Goal: Task Accomplishment & Management: Complete application form

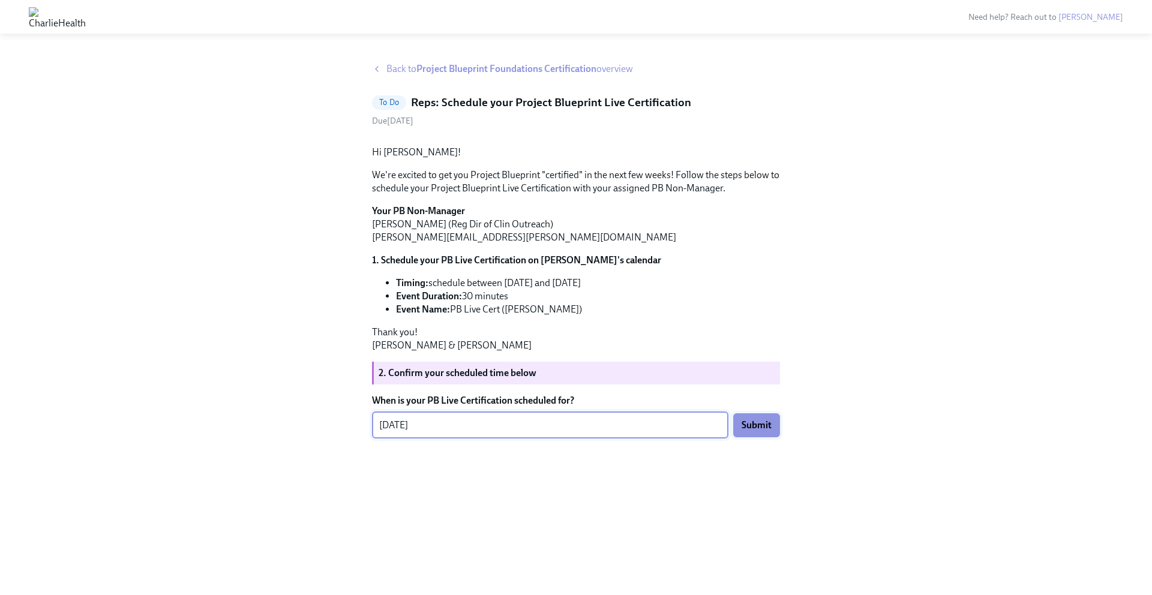
type textarea "[DATE]"
click at [756, 431] on span "Submit" at bounding box center [757, 425] width 30 height 12
click at [422, 68] on strong "Project Blueprint Foundations Certification" at bounding box center [506, 68] width 180 height 11
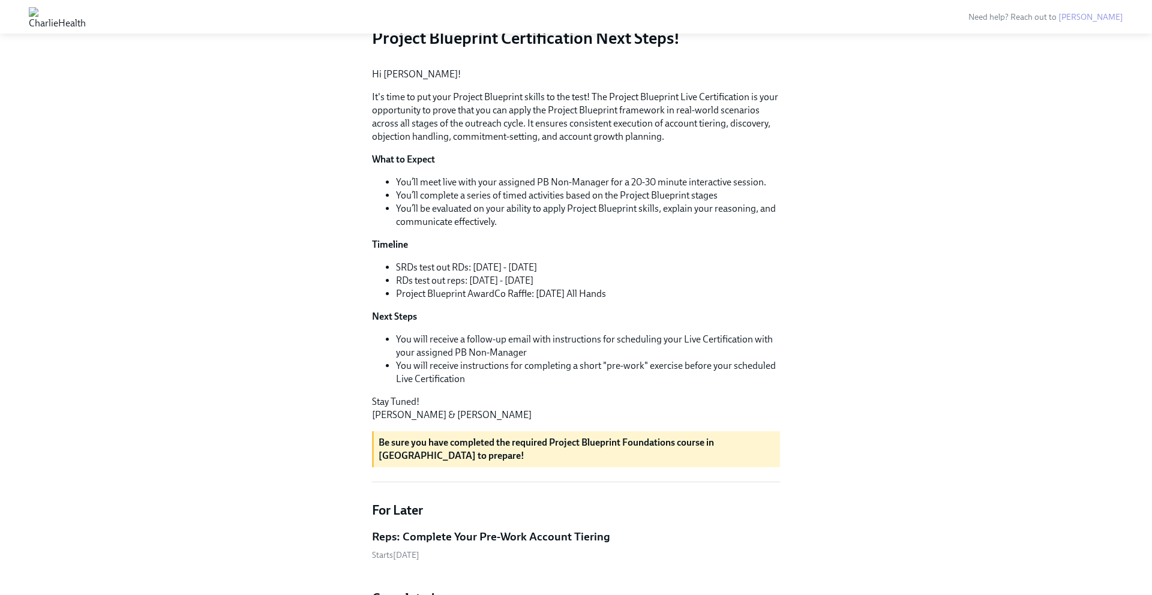
scroll to position [155, 0]
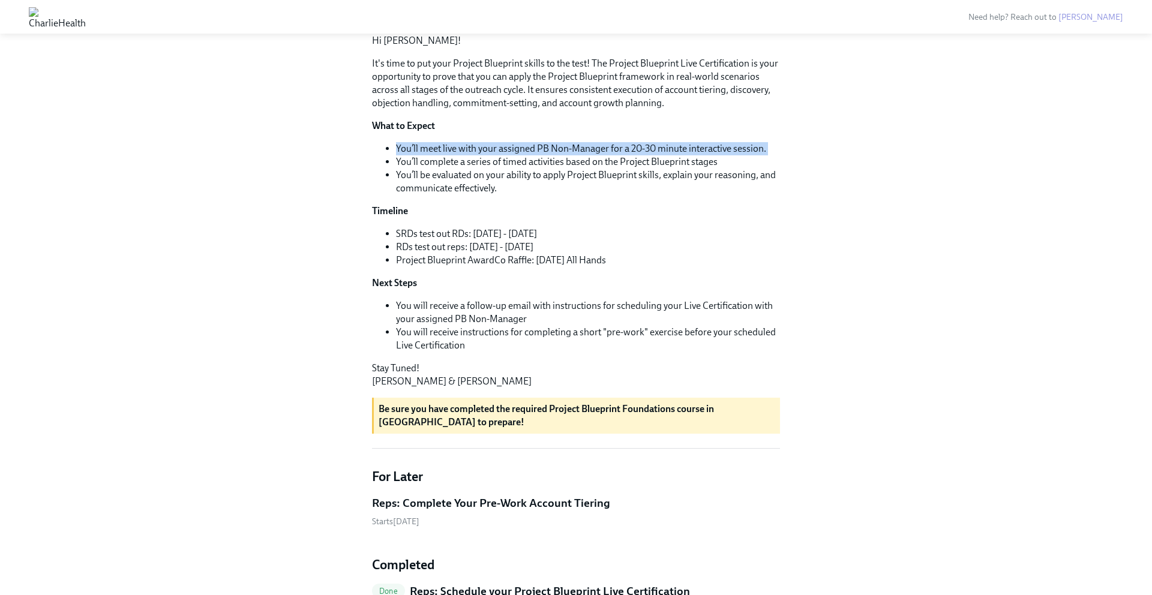
drag, startPoint x: 388, startPoint y: 254, endPoint x: 742, endPoint y: 241, distance: 353.6
click at [742, 195] on ul "You’ll meet live with your assigned PB Non-Manager for a 20-30 minute interacti…" at bounding box center [576, 168] width 408 height 53
click at [742, 155] on li "You’ll meet live with your assigned PB Non-Manager for a 20-30 minute interacti…" at bounding box center [588, 148] width 384 height 13
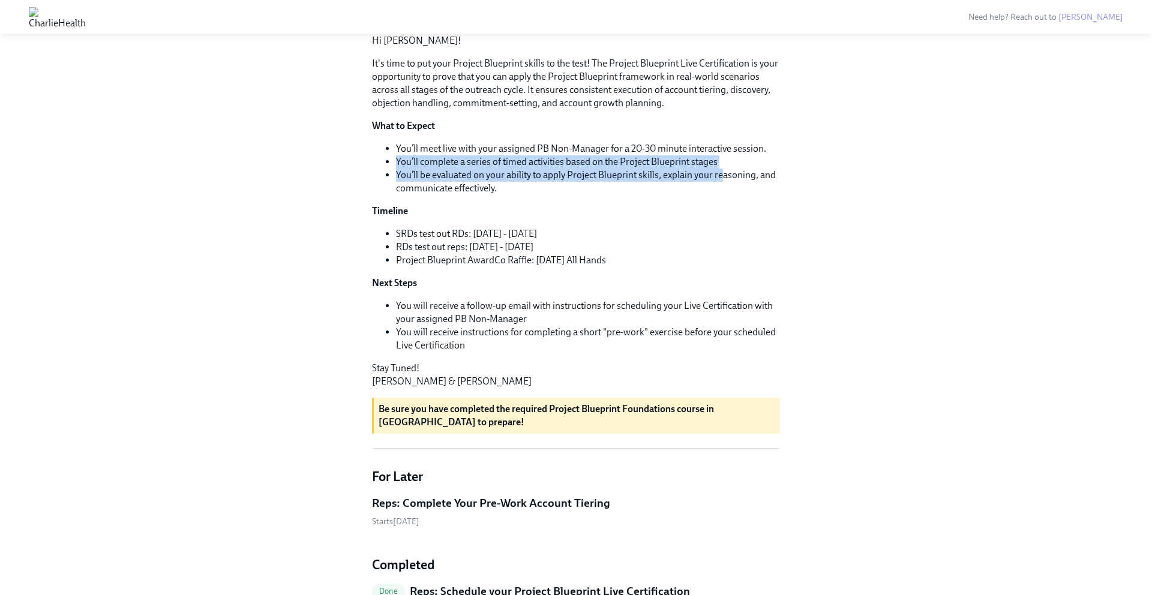
drag, startPoint x: 394, startPoint y: 259, endPoint x: 724, endPoint y: 269, distance: 330.1
click at [724, 195] on ul "You’ll meet live with your assigned PB Non-Manager for a 20-30 minute interacti…" at bounding box center [576, 168] width 408 height 53
click at [724, 195] on li "You’ll be evaluated on your ability to apply Project Blueprint skills, explain …" at bounding box center [588, 182] width 384 height 26
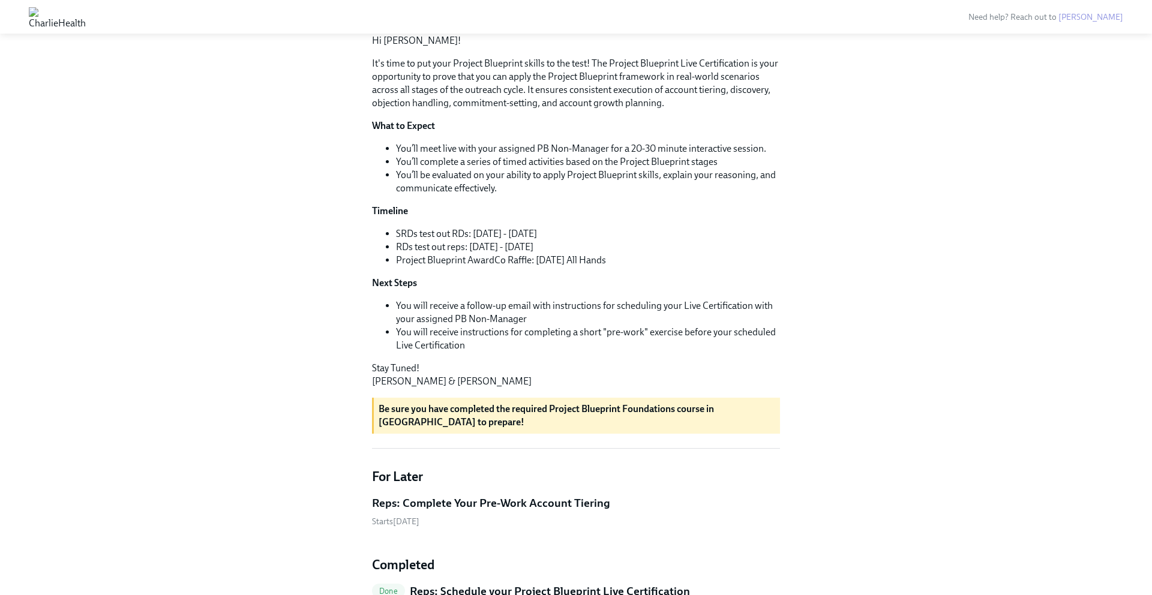
drag, startPoint x: 551, startPoint y: 277, endPoint x: 733, endPoint y: 280, distance: 181.8
click at [733, 195] on li "You’ll be evaluated on your ability to apply Project Blueprint skills, explain …" at bounding box center [588, 182] width 384 height 26
click at [730, 195] on li "You’ll be evaluated on your ability to apply Project Blueprint skills, explain …" at bounding box center [588, 182] width 384 height 26
drag, startPoint x: 724, startPoint y: 274, endPoint x: 773, endPoint y: 281, distance: 49.8
click at [773, 195] on li "You’ll be evaluated on your ability to apply Project Blueprint skills, explain …" at bounding box center [588, 182] width 384 height 26
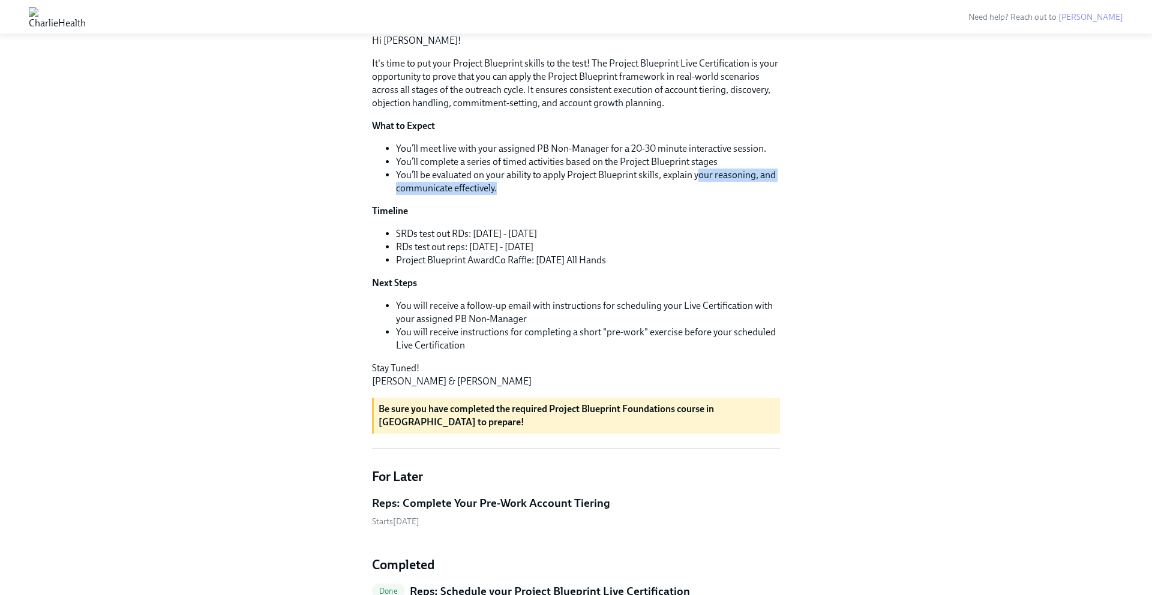
click at [773, 195] on li "You’ll be evaluated on your ability to apply Project Blueprint skills, explain …" at bounding box center [588, 182] width 384 height 26
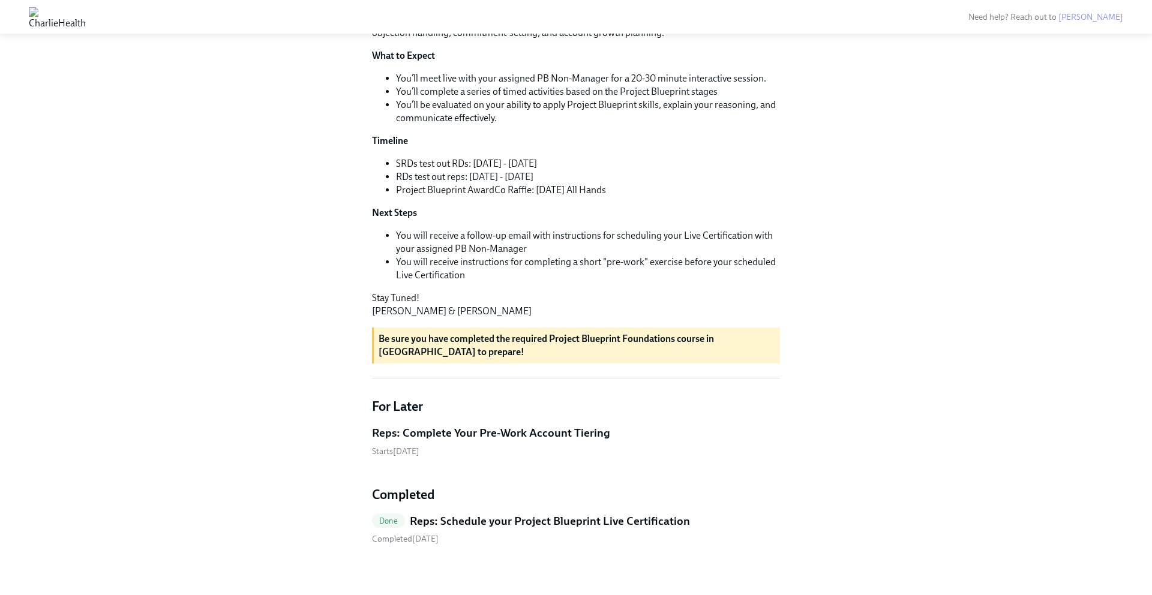
scroll to position [240, 0]
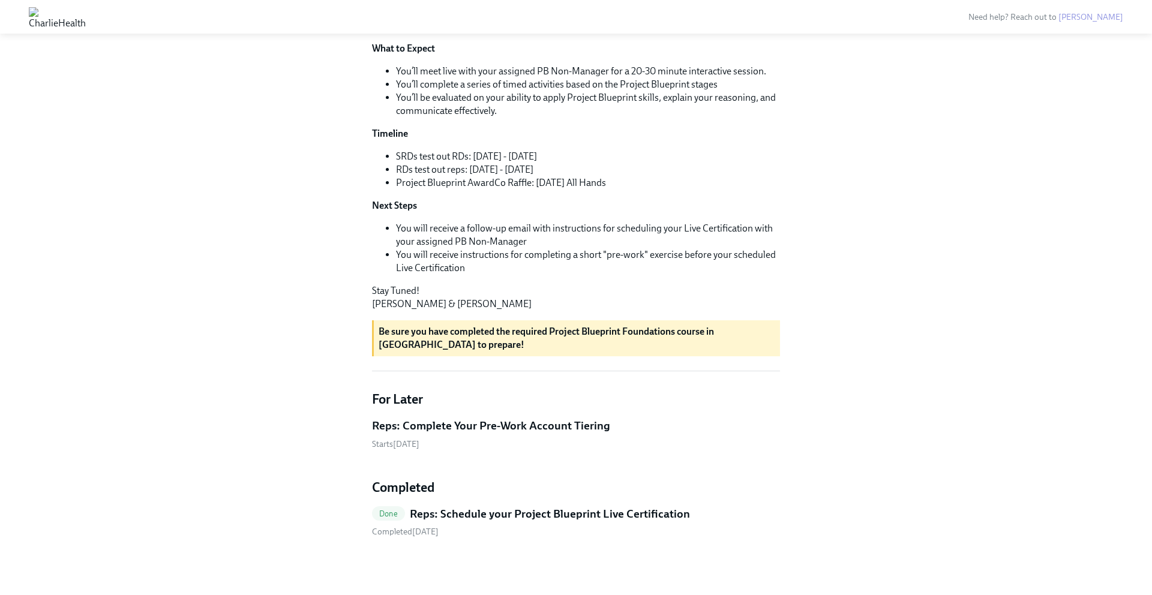
drag, startPoint x: 400, startPoint y: 251, endPoint x: 647, endPoint y: 275, distance: 247.8
click at [647, 190] on ul "SRDs test out RDs: [DATE] - [DATE] RDs test out reps: [DATE] - [DATE] Project B…" at bounding box center [576, 170] width 408 height 40
click at [647, 190] on li "Project Blueprint AwardCo Raffle: [DATE] All Hands" at bounding box center [588, 182] width 384 height 13
drag, startPoint x: 527, startPoint y: 224, endPoint x: 790, endPoint y: 239, distance: 263.2
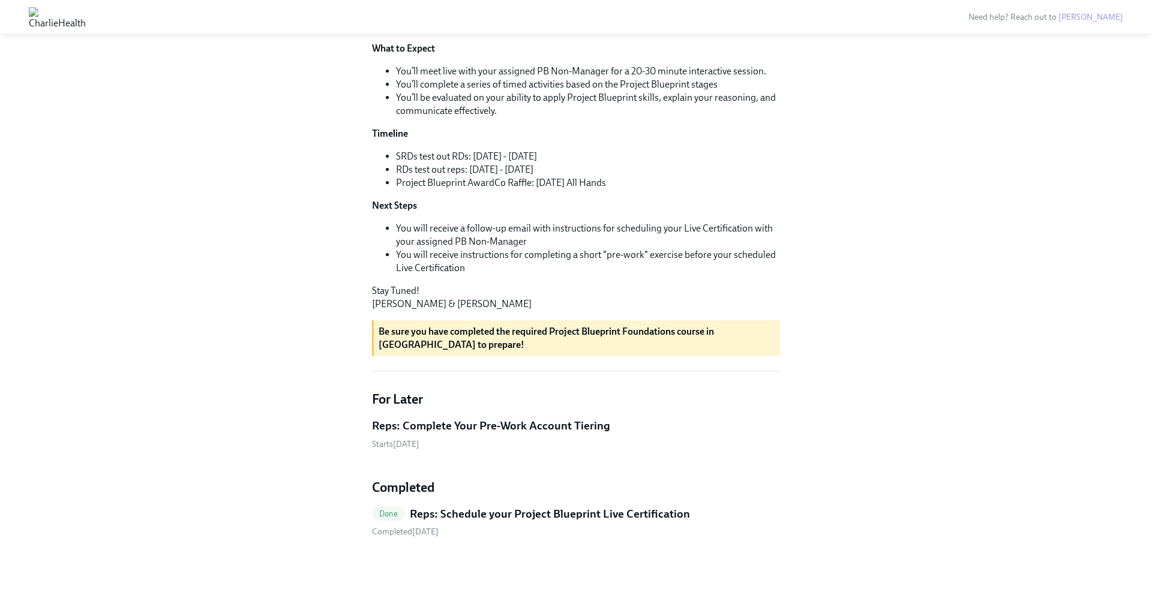
click at [790, 239] on div "Hi [PERSON_NAME]! This is your personal task list for Project Blueprint Foundat…" at bounding box center [576, 198] width 1094 height 737
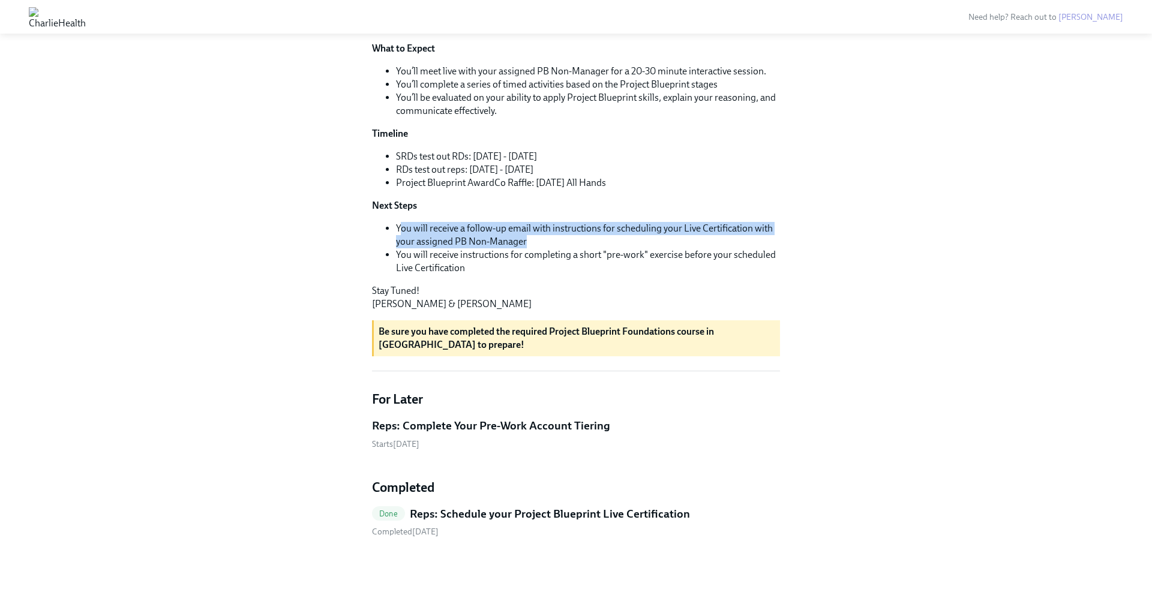
drag, startPoint x: 401, startPoint y: 230, endPoint x: 535, endPoint y: 238, distance: 134.1
click at [535, 238] on li "You will receive a follow-up email with instructions for scheduling your Live C…" at bounding box center [588, 235] width 384 height 26
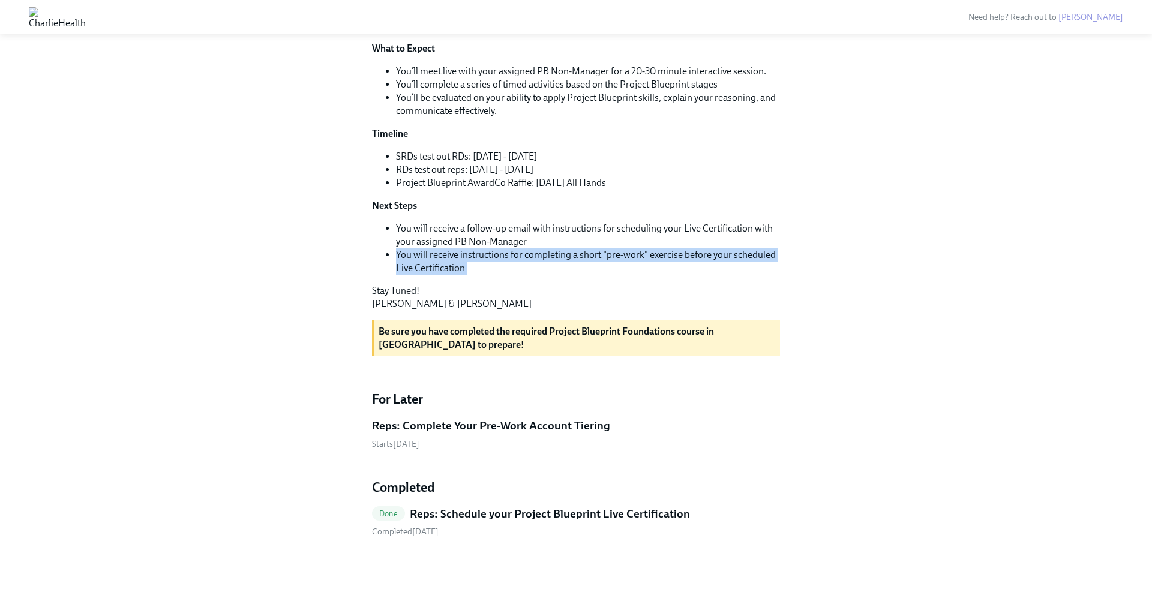
drag, startPoint x: 535, startPoint y: 238, endPoint x: 540, endPoint y: 265, distance: 26.8
click at [540, 265] on ul "You will receive a follow-up email with instructions for scheduling your Live C…" at bounding box center [576, 248] width 408 height 53
click at [539, 265] on li "You will receive instructions for completing a short "pre-work" exercise before…" at bounding box center [588, 261] width 384 height 26
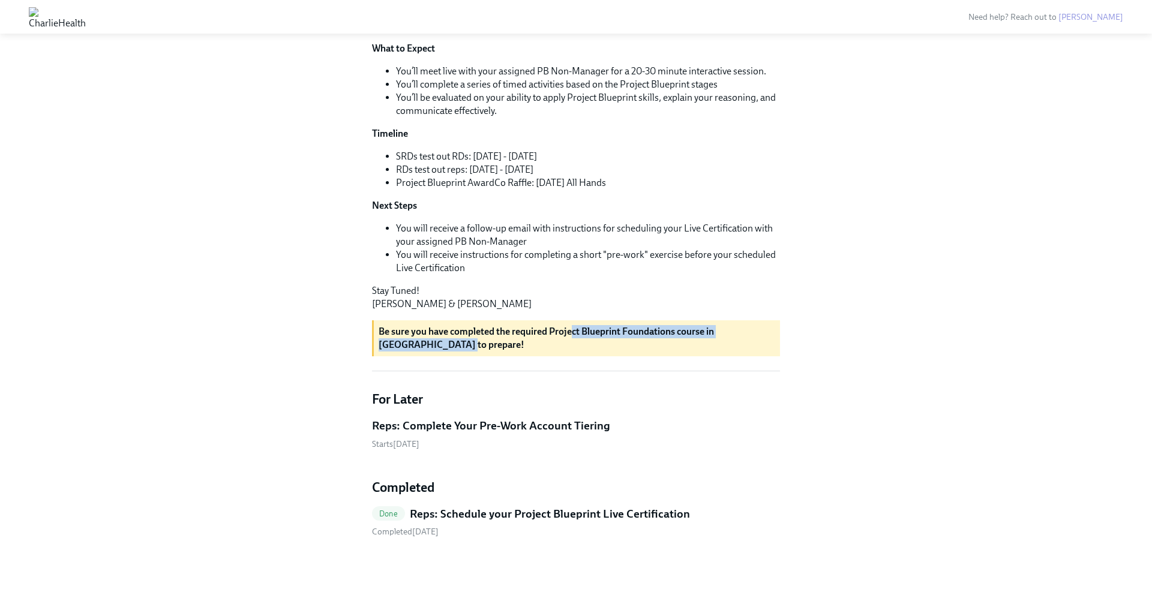
drag, startPoint x: 577, startPoint y: 332, endPoint x: 752, endPoint y: 341, distance: 176.0
click at [752, 341] on p "Be sure you have completed the required Project Blueprint Foundations course in…" at bounding box center [577, 338] width 397 height 26
click at [593, 493] on h4 "Completed" at bounding box center [576, 488] width 408 height 18
